Goal: Obtain resource: Download file/media

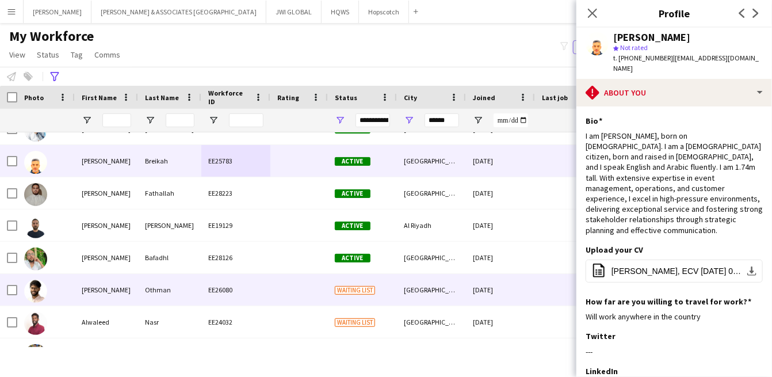
scroll to position [319, 0]
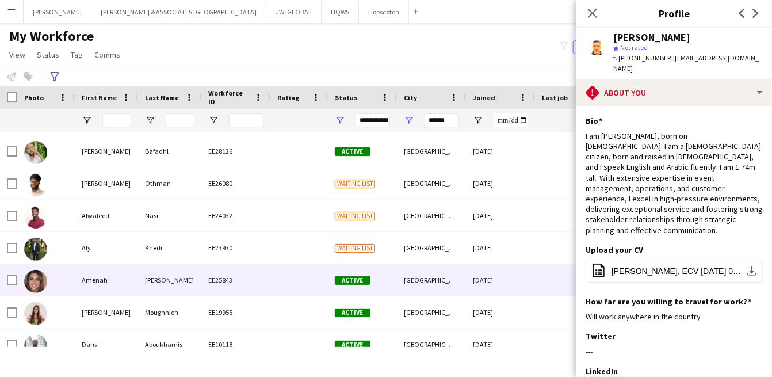
click at [219, 276] on div "EE25843" at bounding box center [235, 280] width 69 height 32
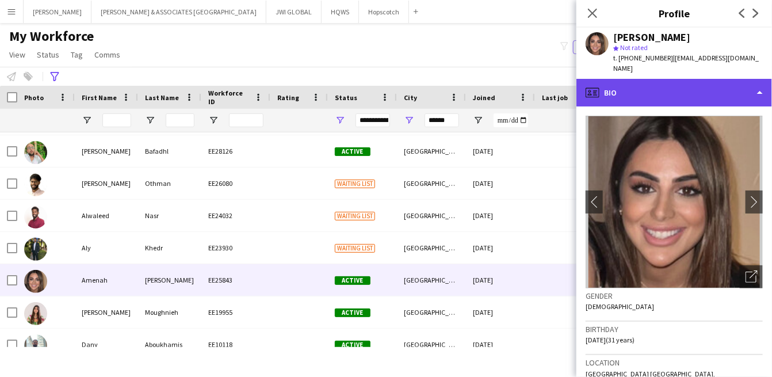
click at [679, 79] on div "profile Bio" at bounding box center [675, 93] width 196 height 28
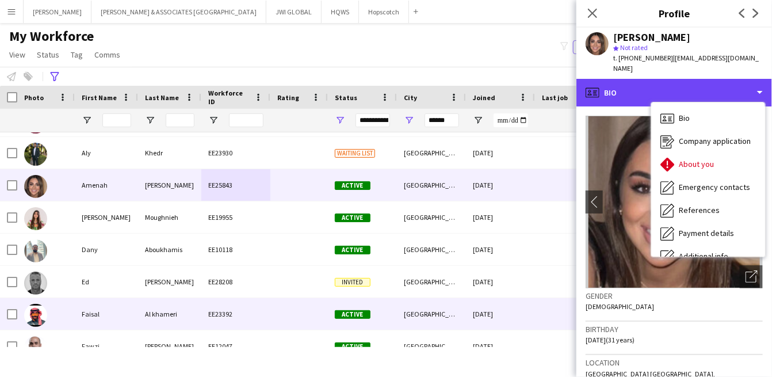
scroll to position [426, 0]
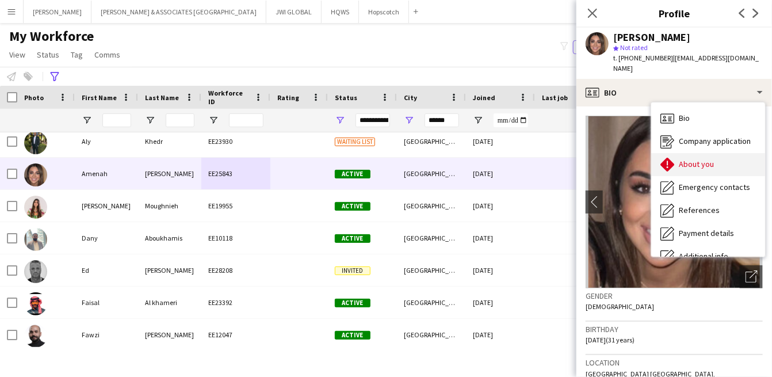
click at [683, 159] on span "About you" at bounding box center [696, 164] width 35 height 10
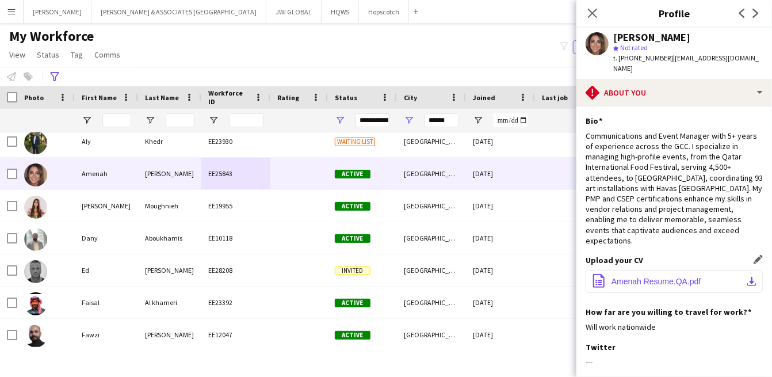
click at [665, 277] on span "Amenah Resume.QA.pdf" at bounding box center [657, 281] width 90 height 9
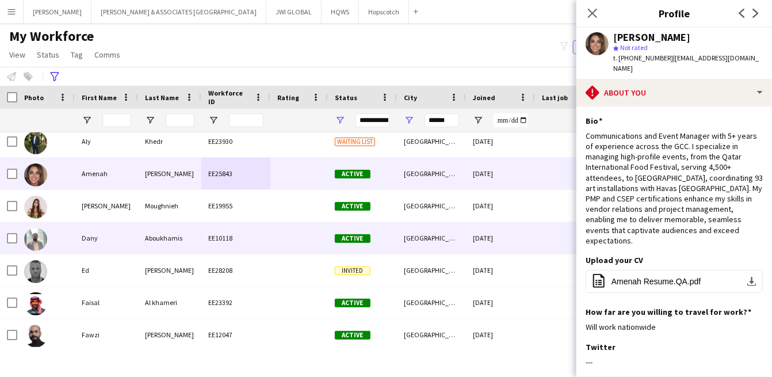
click at [200, 239] on div "Aboukhamis" at bounding box center [169, 238] width 63 height 32
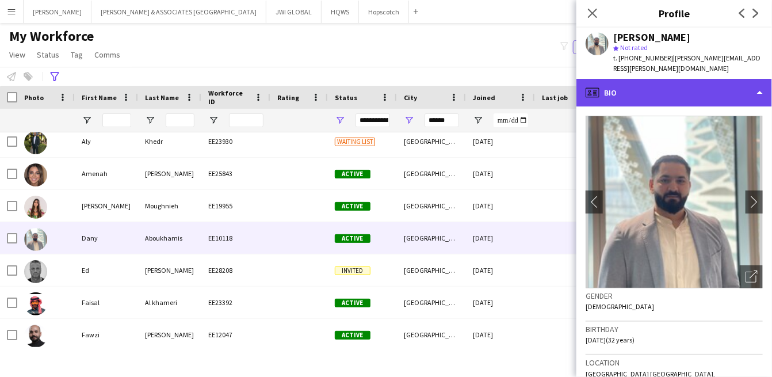
click at [688, 82] on div "profile Bio" at bounding box center [675, 93] width 196 height 28
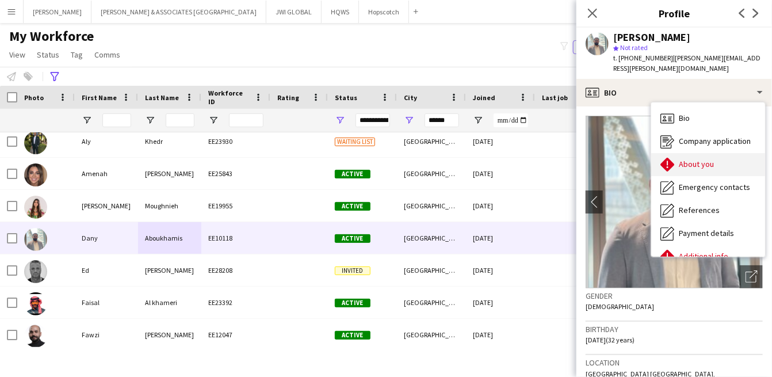
click at [687, 159] on span "About you" at bounding box center [696, 164] width 35 height 10
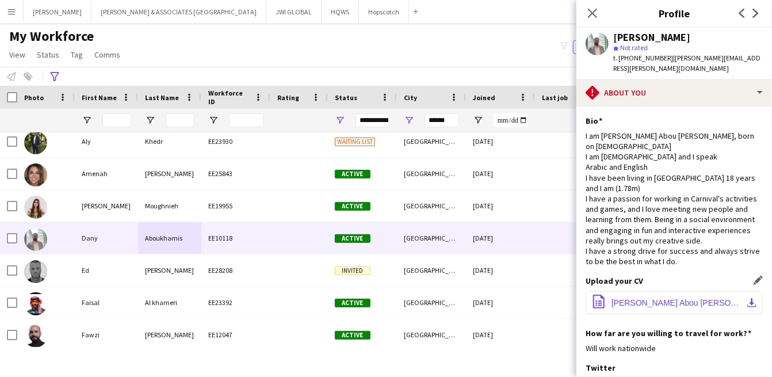
click at [635, 298] on span "[PERSON_NAME] Abou [PERSON_NAME] 2023 (2).pdf" at bounding box center [677, 302] width 130 height 9
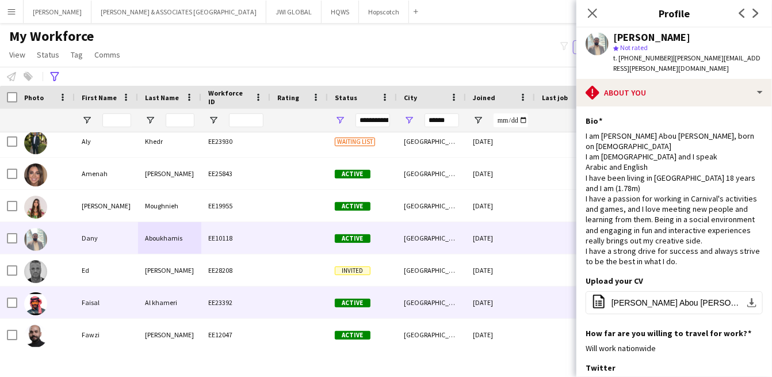
click at [182, 312] on div "Al khameri" at bounding box center [169, 303] width 63 height 32
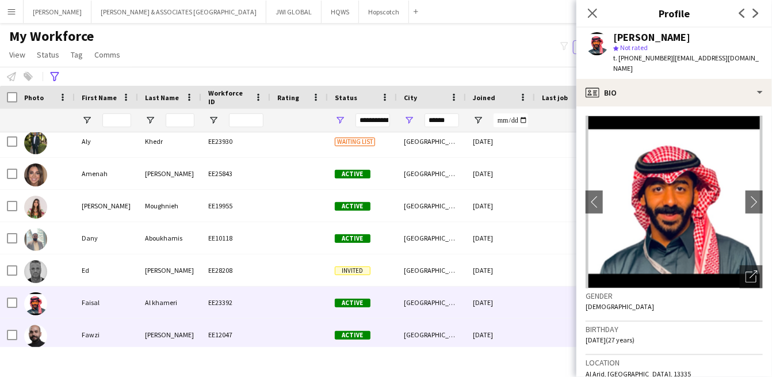
click at [256, 334] on div "EE12047" at bounding box center [235, 335] width 69 height 32
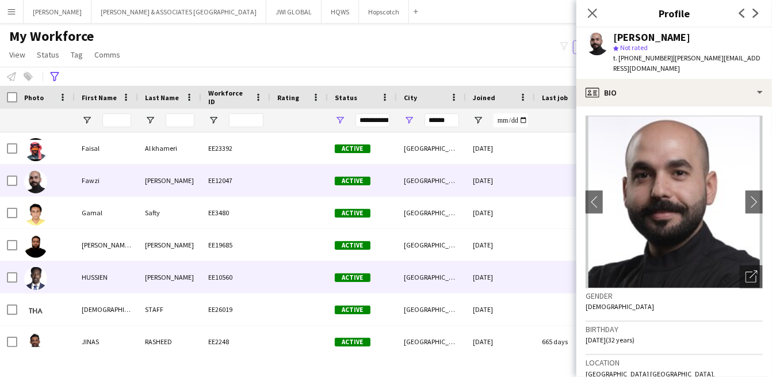
scroll to position [581, 0]
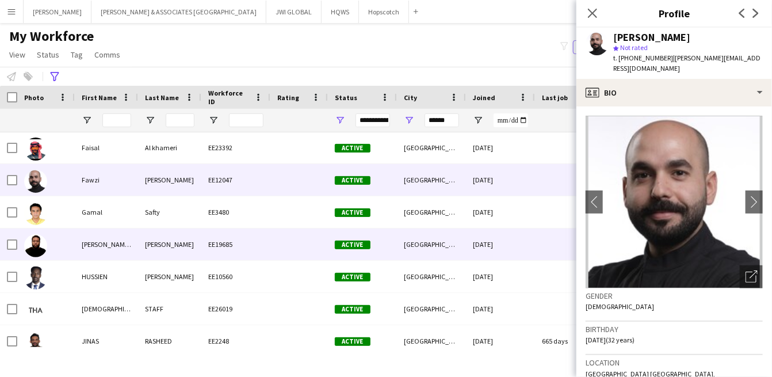
click at [306, 255] on div at bounding box center [300, 245] width 58 height 32
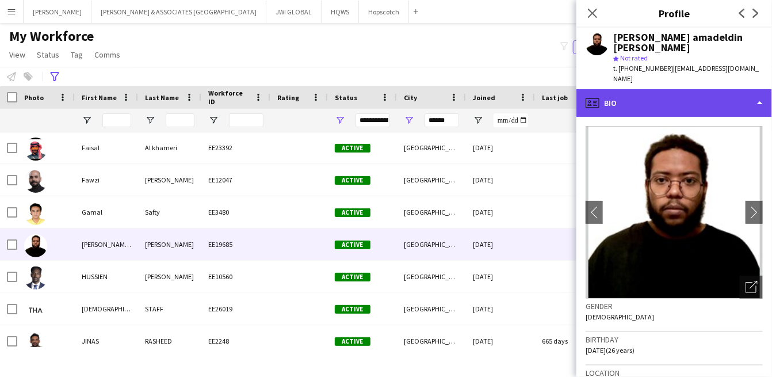
click at [694, 90] on div "profile Bio" at bounding box center [675, 103] width 196 height 28
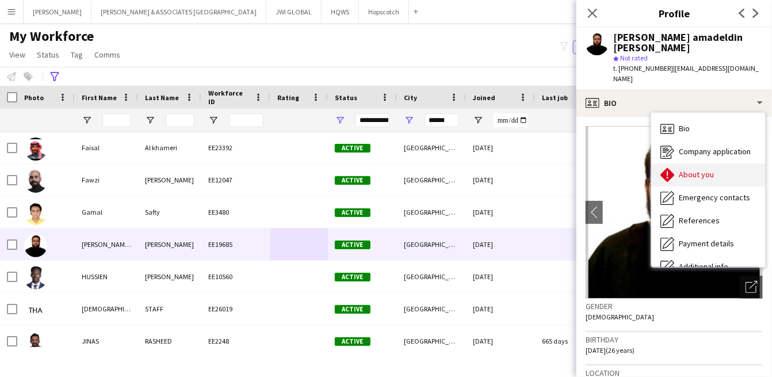
click at [690, 169] on span "About you" at bounding box center [696, 174] width 35 height 10
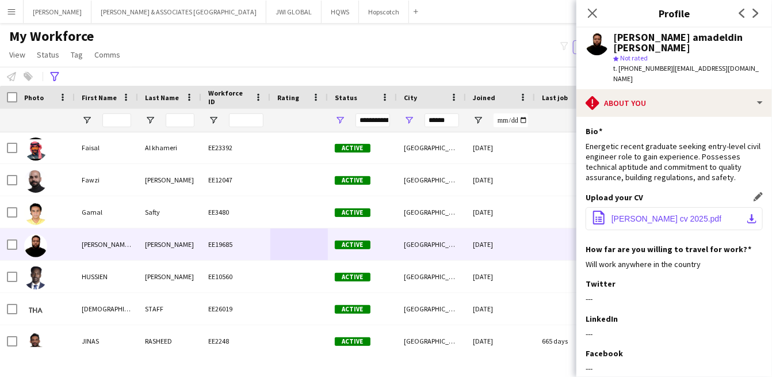
click at [652, 214] on span "[PERSON_NAME] cv 2025.pdf" at bounding box center [667, 218] width 110 height 9
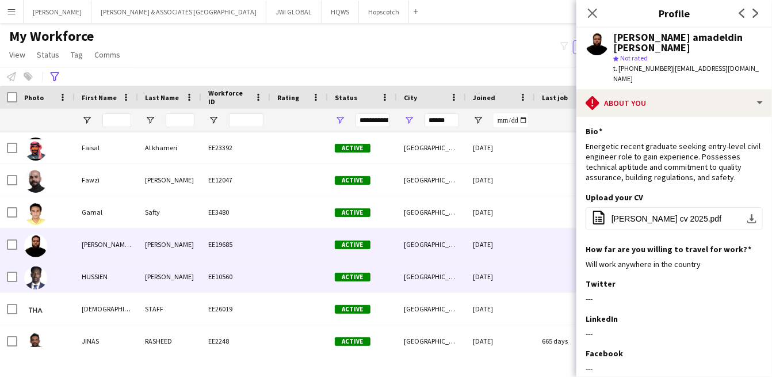
click at [82, 267] on div "HUSSIEN" at bounding box center [106, 277] width 63 height 32
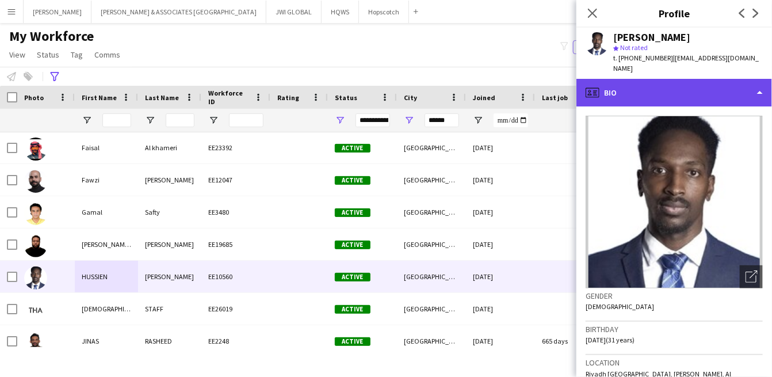
click at [636, 82] on div "profile Bio" at bounding box center [675, 93] width 196 height 28
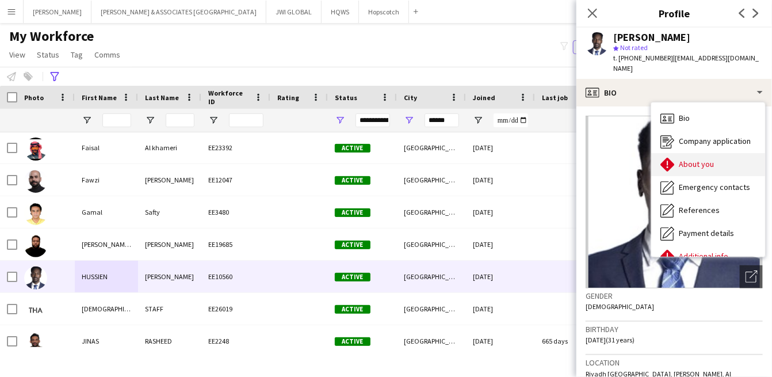
click at [687, 169] on div "About you About you" at bounding box center [709, 164] width 114 height 23
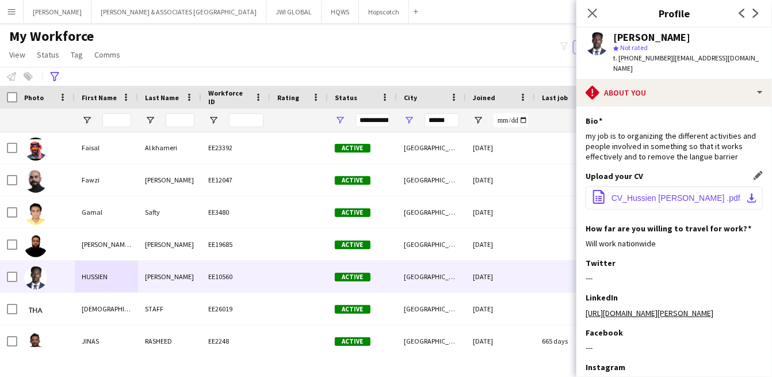
click at [670, 200] on span "CV_Hussien [PERSON_NAME] .pdf" at bounding box center [676, 197] width 129 height 9
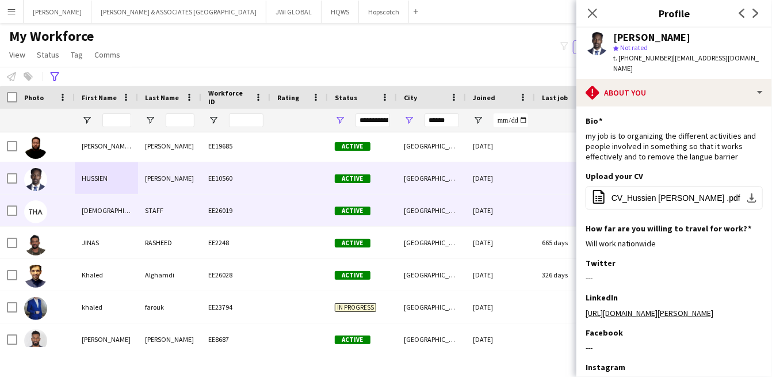
scroll to position [687, 0]
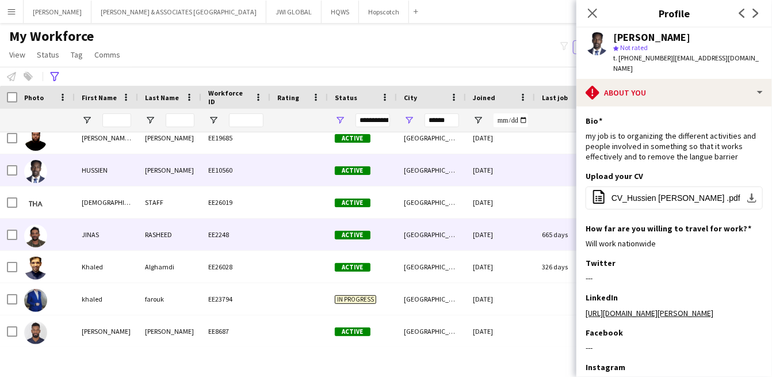
click at [97, 244] on div "JINAS" at bounding box center [106, 235] width 63 height 32
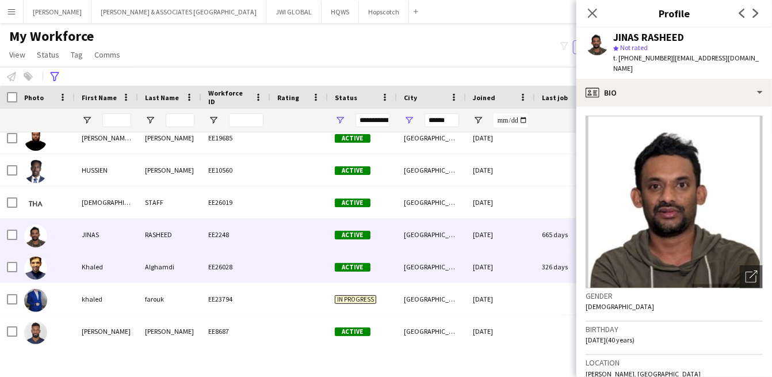
click at [98, 264] on div "Khaled" at bounding box center [106, 267] width 63 height 32
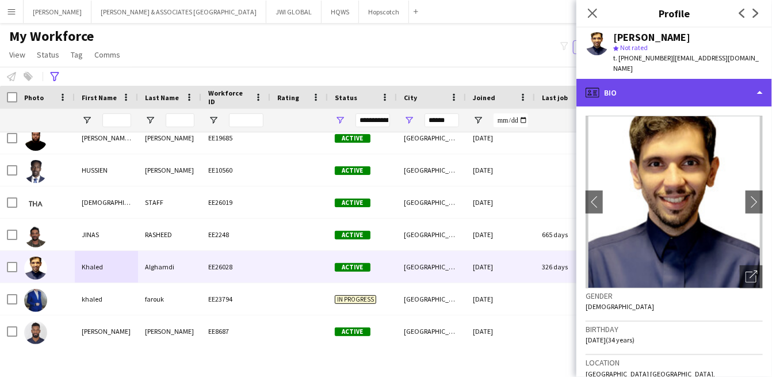
click at [710, 86] on div "profile Bio" at bounding box center [675, 93] width 196 height 28
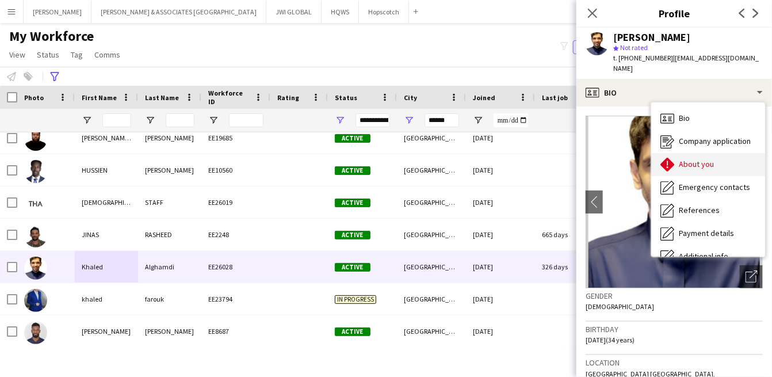
click at [700, 159] on span "About you" at bounding box center [696, 164] width 35 height 10
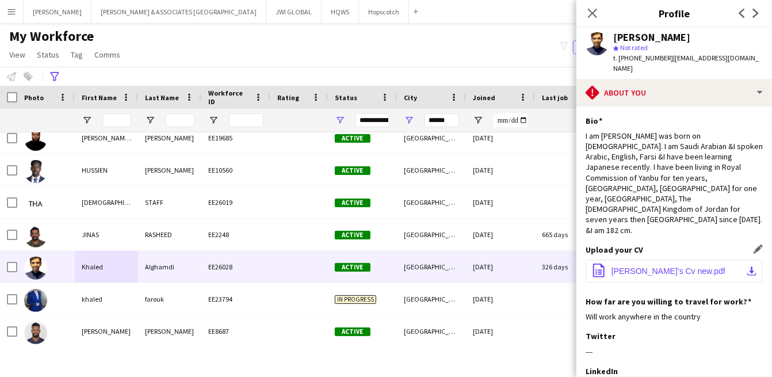
click at [650, 260] on button "office-file-sheet Khaled Gh’s Cv new.pdf download-bottom" at bounding box center [674, 271] width 177 height 23
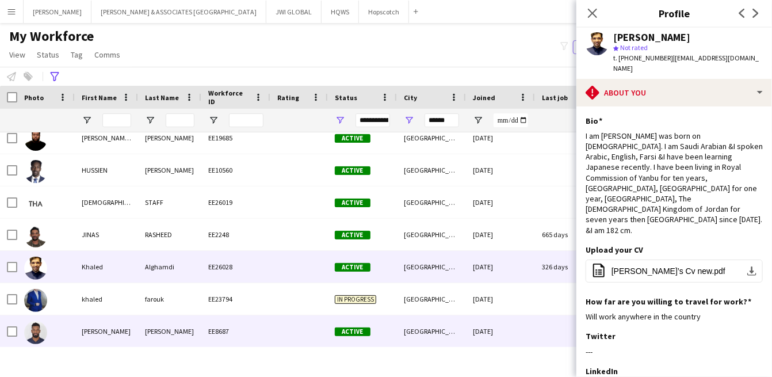
click at [165, 327] on div "[PERSON_NAME]" at bounding box center [169, 331] width 63 height 32
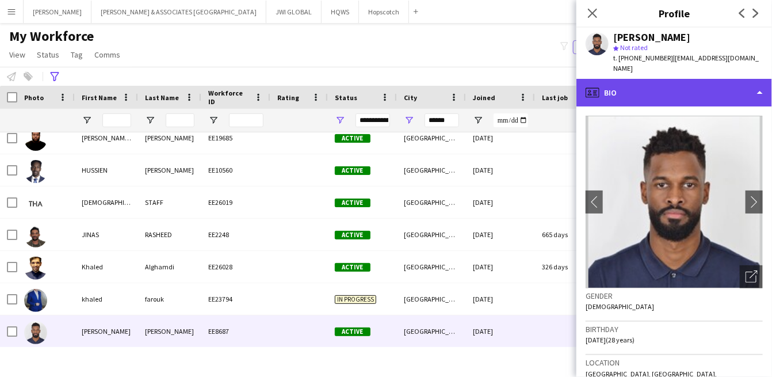
click at [706, 79] on div "profile Bio" at bounding box center [675, 93] width 196 height 28
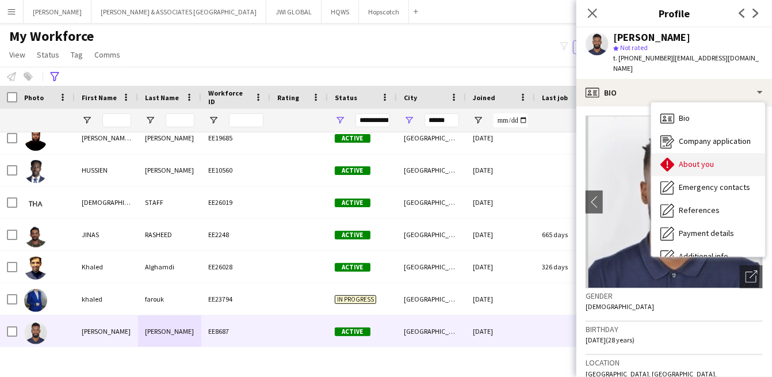
click at [704, 159] on span "About you" at bounding box center [696, 164] width 35 height 10
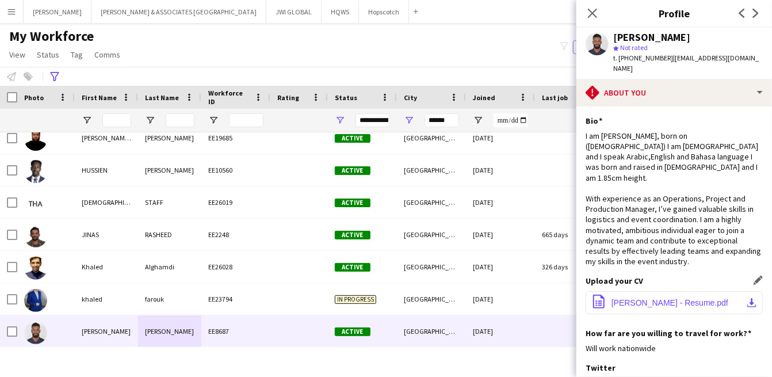
click at [663, 298] on span "[PERSON_NAME] - Resume.pdf" at bounding box center [670, 302] width 117 height 9
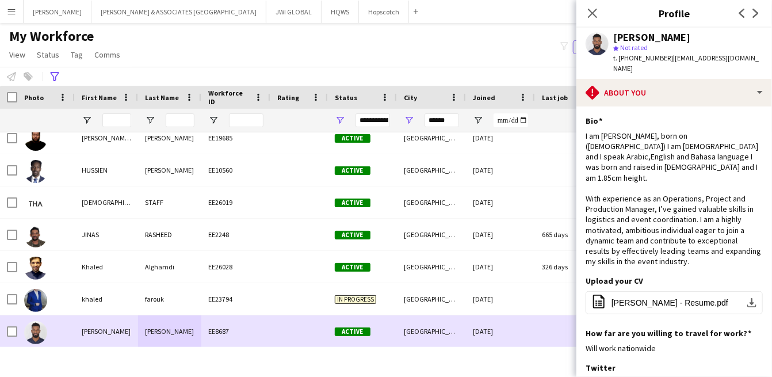
scroll to position [794, 0]
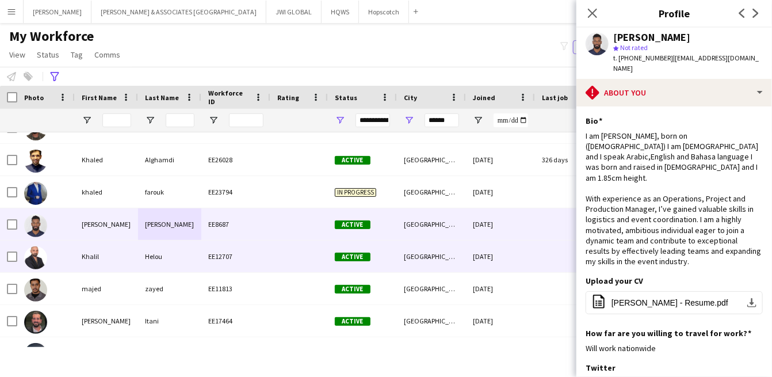
click at [228, 261] on div "EE12707" at bounding box center [235, 257] width 69 height 32
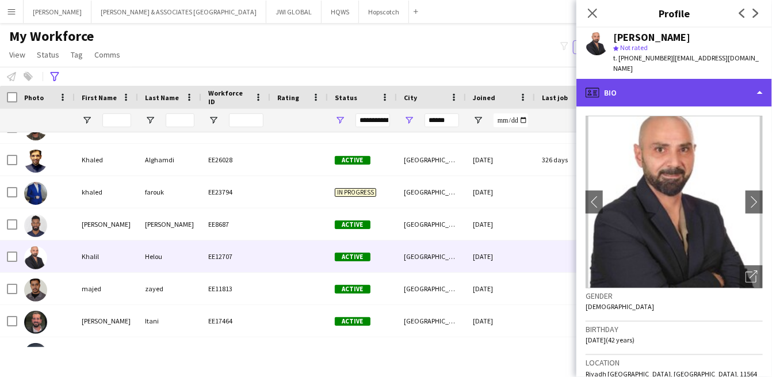
click at [599, 87] on icon at bounding box center [593, 92] width 14 height 10
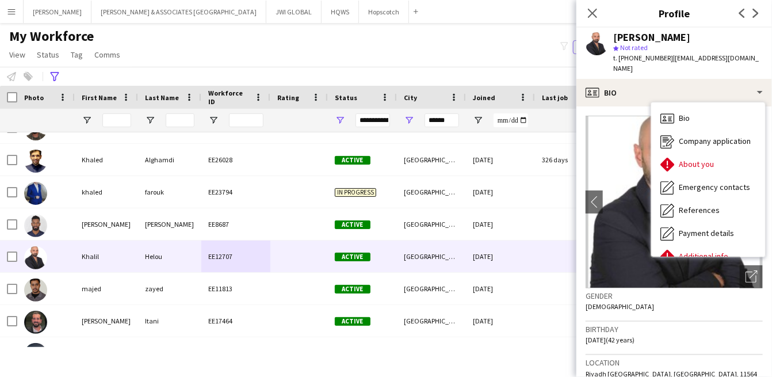
click at [696, 324] on h3 "Birthday" at bounding box center [674, 329] width 177 height 10
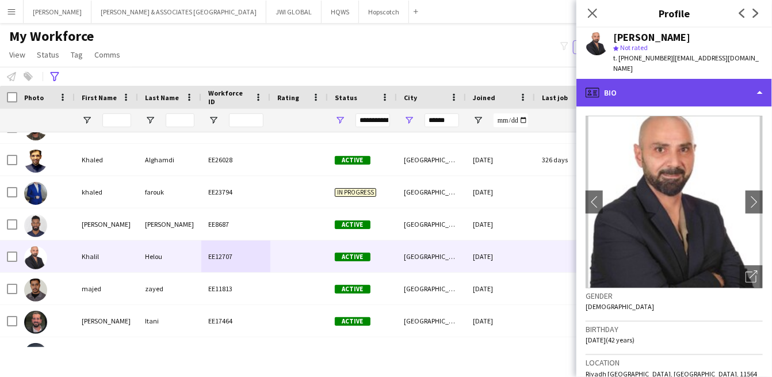
click at [688, 81] on div "profile Bio" at bounding box center [675, 93] width 196 height 28
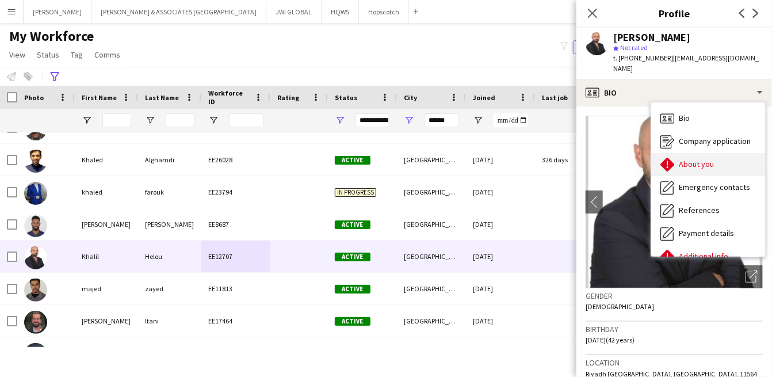
click at [686, 159] on span "About you" at bounding box center [696, 164] width 35 height 10
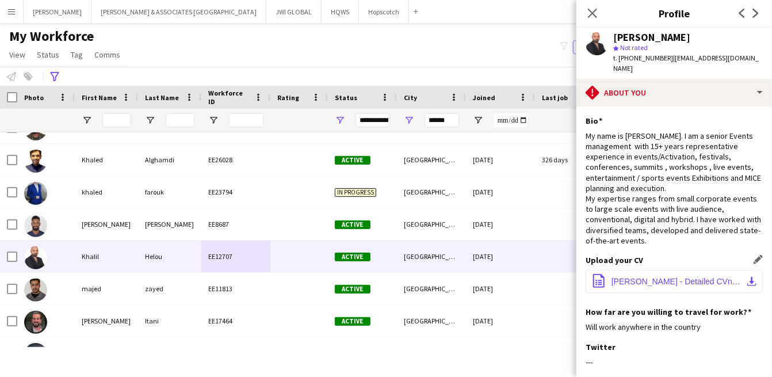
click at [654, 282] on span "[PERSON_NAME] - Detailed CVnov2024.pdf" at bounding box center [677, 281] width 130 height 9
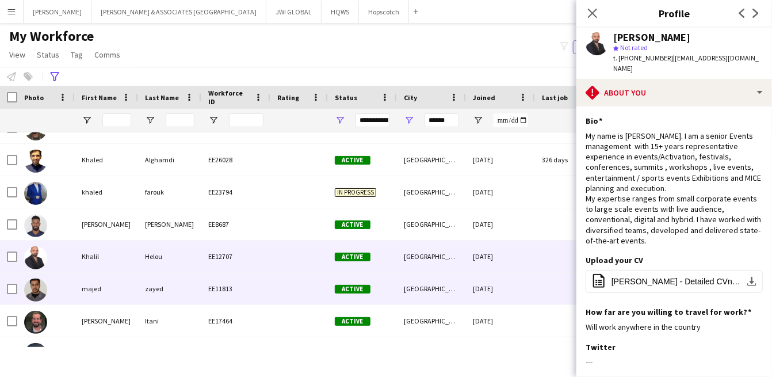
click at [198, 296] on div "zayed" at bounding box center [169, 289] width 63 height 32
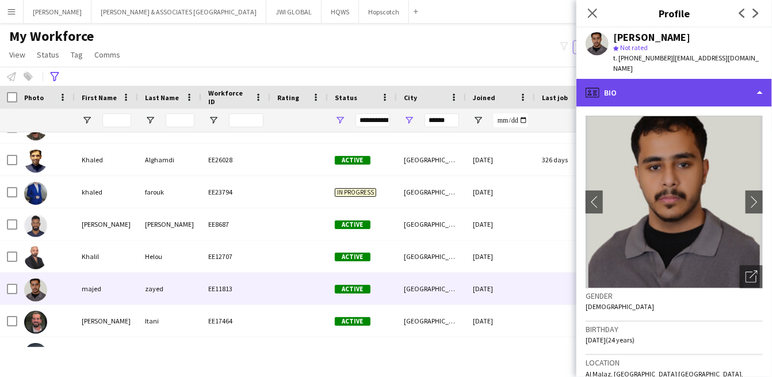
click at [643, 87] on div "profile Bio" at bounding box center [675, 93] width 196 height 28
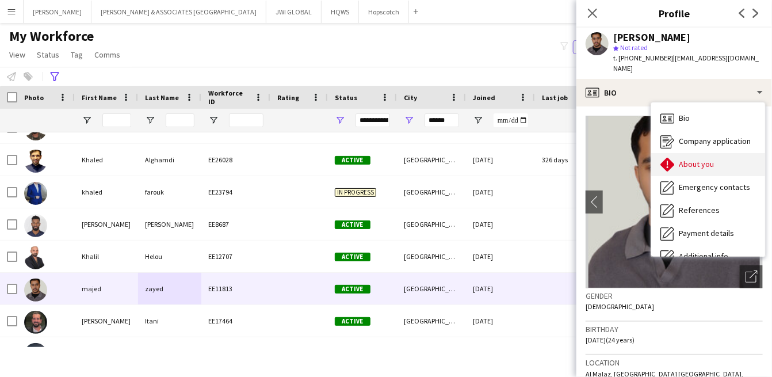
click at [678, 155] on div "About you About you" at bounding box center [709, 164] width 114 height 23
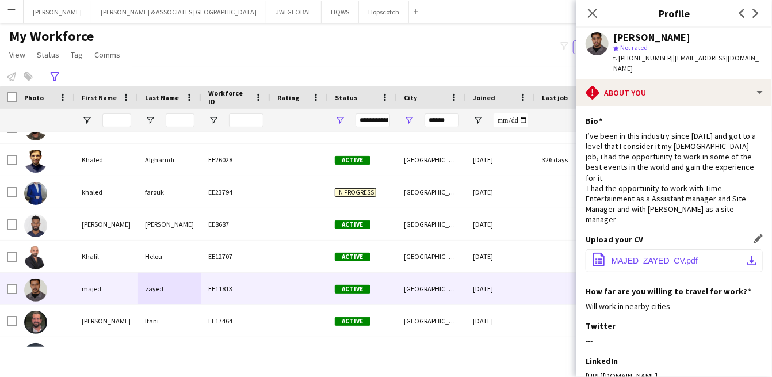
click at [660, 249] on button "office-file-sheet MAJED_ZAYED_CV.pdf download-bottom" at bounding box center [674, 260] width 177 height 23
